Goal: Book appointment/travel/reservation

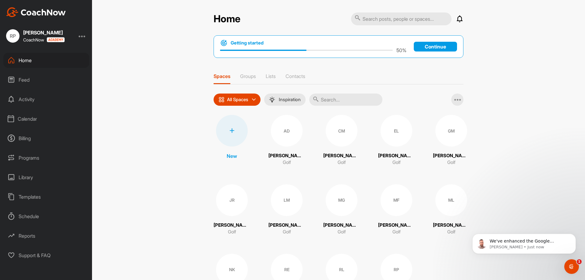
click at [34, 121] on div "Calendar" at bounding box center [46, 118] width 86 height 15
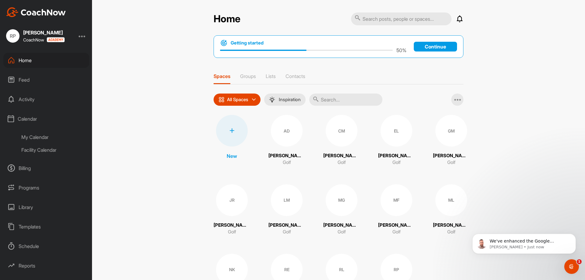
click at [58, 149] on div "Facility Calendar" at bounding box center [53, 149] width 72 height 13
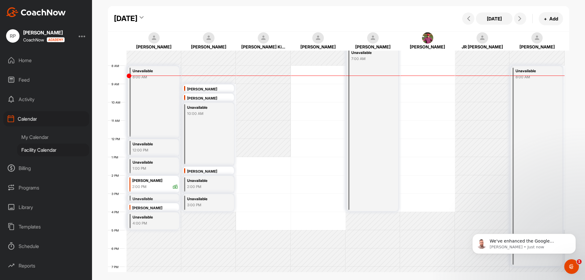
scroll to position [126, 0]
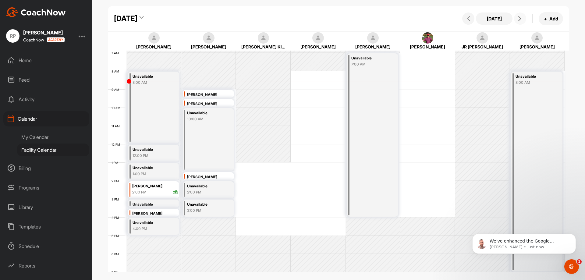
click at [519, 19] on icon at bounding box center [519, 18] width 5 height 5
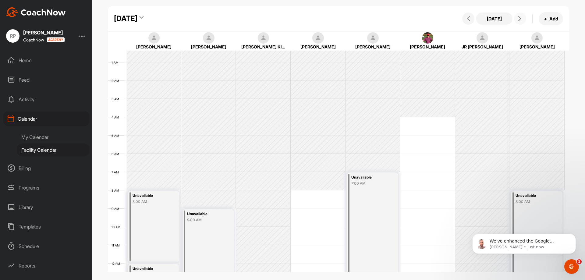
scroll to position [4, 0]
click at [522, 21] on button at bounding box center [520, 18] width 12 height 12
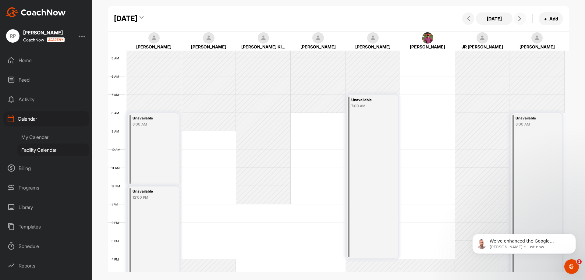
scroll to position [75, 0]
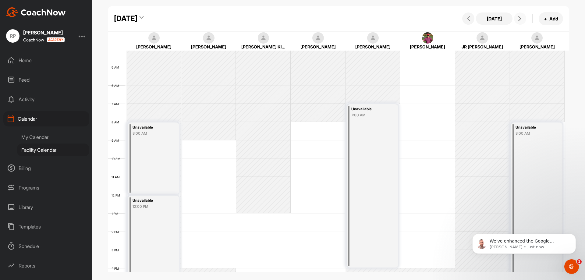
click at [518, 19] on icon at bounding box center [519, 18] width 5 height 5
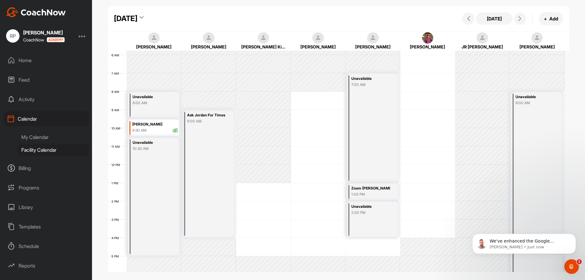
click at [461, 22] on div "[DATE] + Add" at bounding box center [511, 18] width 102 height 13
click at [465, 17] on span at bounding box center [467, 18] width 7 height 5
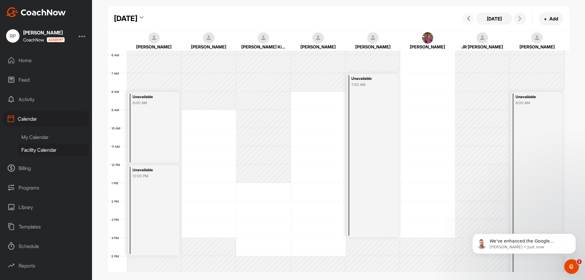
click at [469, 16] on icon at bounding box center [468, 18] width 5 height 5
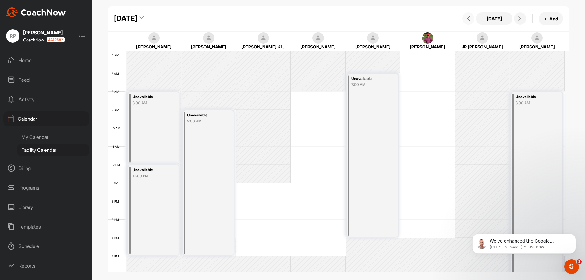
click at [469, 16] on icon at bounding box center [468, 18] width 5 height 5
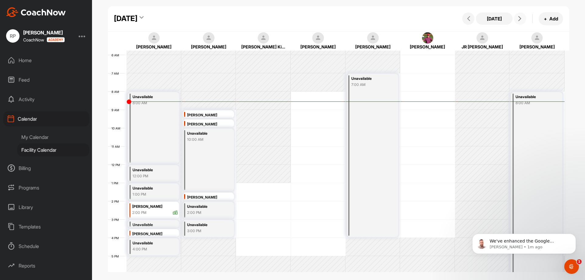
click at [520, 17] on icon at bounding box center [519, 18] width 5 height 5
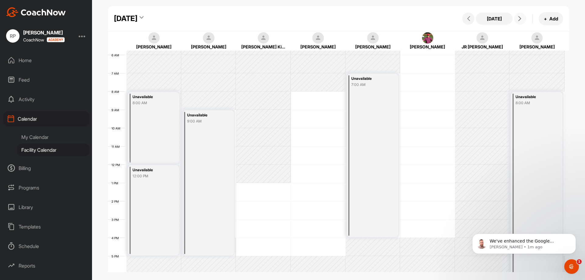
click at [520, 17] on icon at bounding box center [519, 18] width 5 height 5
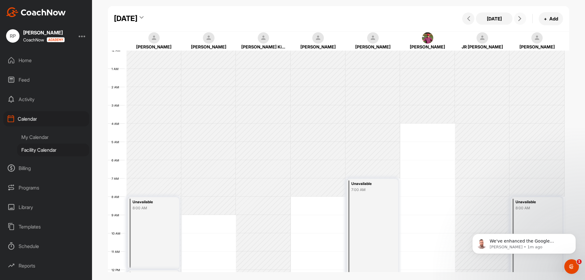
scroll to position [0, 0]
click at [467, 15] on button at bounding box center [468, 18] width 12 height 12
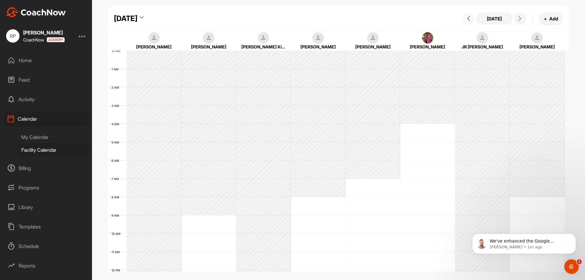
scroll to position [105, 0]
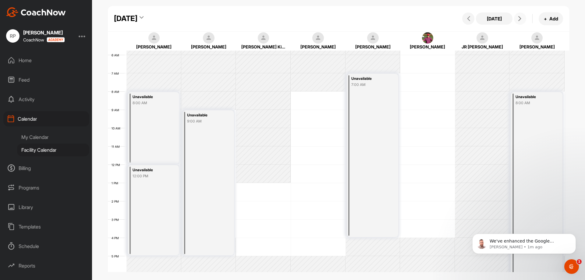
click at [520, 17] on icon at bounding box center [519, 18] width 5 height 5
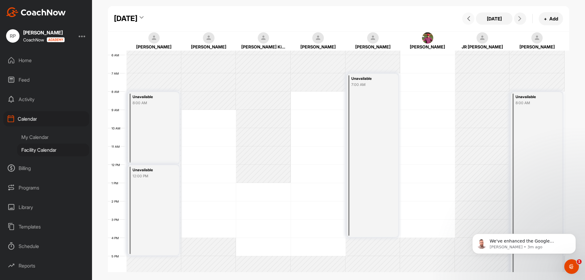
click at [470, 20] on icon at bounding box center [468, 18] width 5 height 5
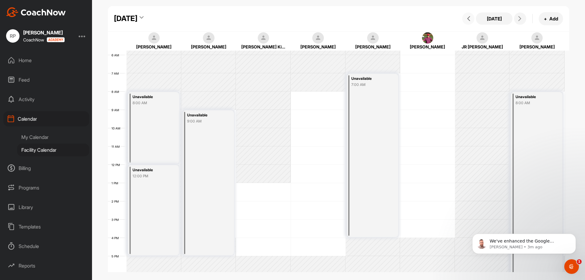
click at [470, 20] on icon at bounding box center [468, 18] width 5 height 5
